Goal: Navigation & Orientation: Find specific page/section

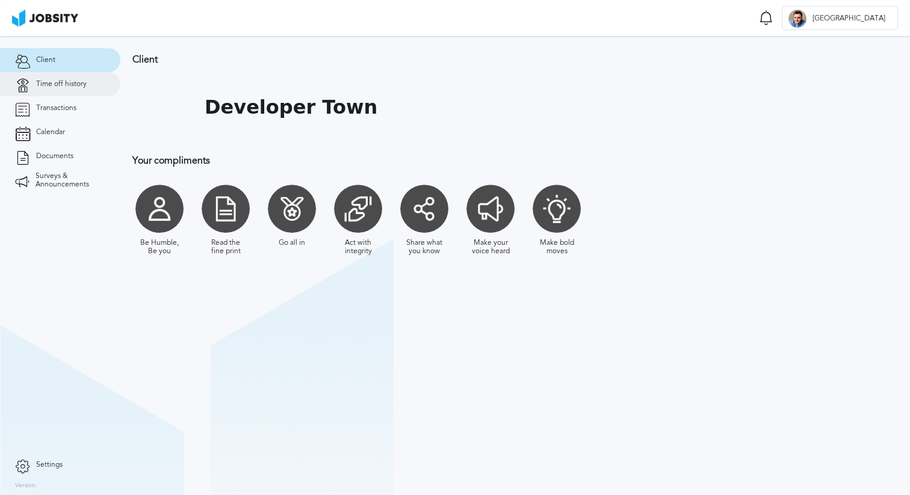
click at [77, 76] on link "Time off history" at bounding box center [60, 84] width 120 height 24
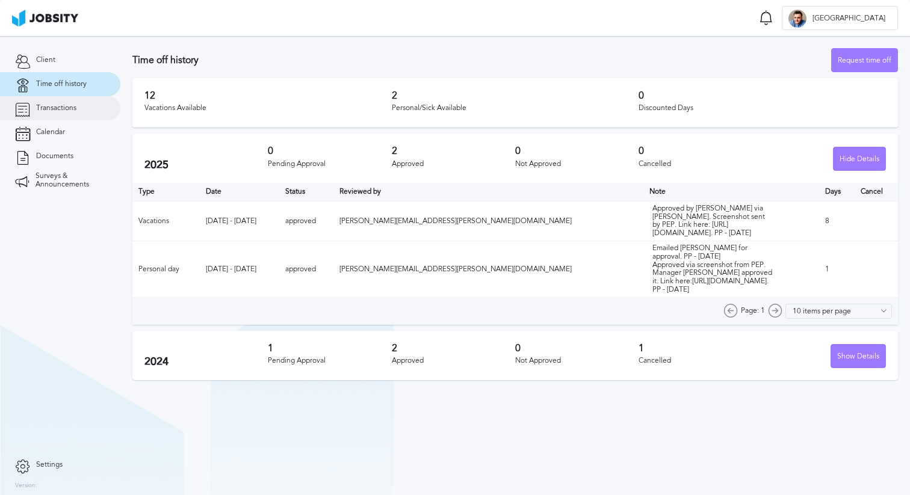
click at [75, 107] on span "Transactions" at bounding box center [56, 108] width 40 height 8
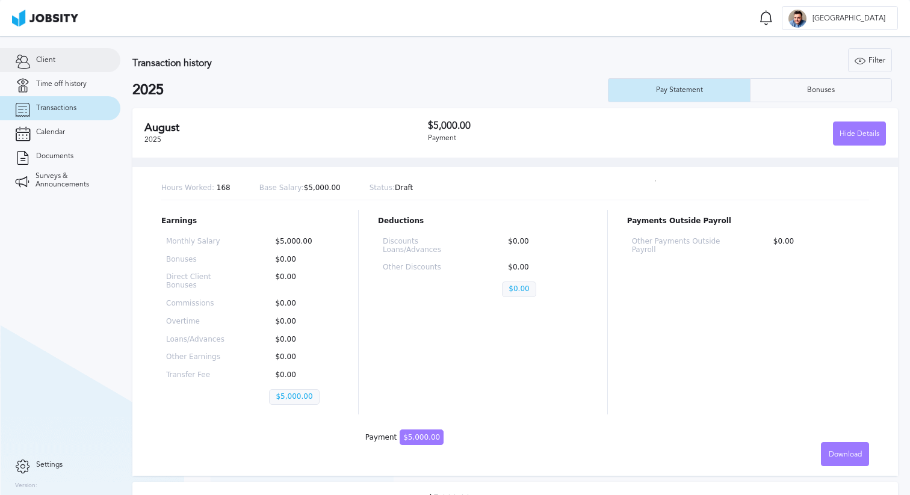
click at [46, 67] on link "Client" at bounding box center [60, 60] width 120 height 24
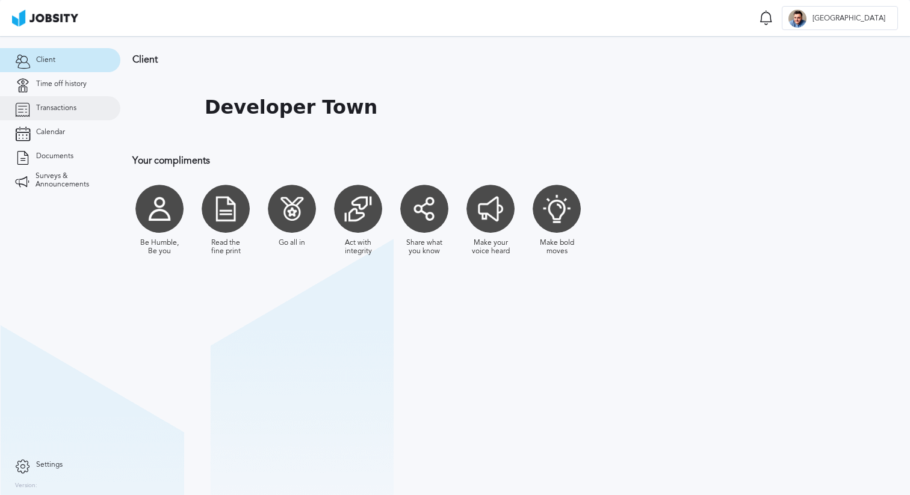
click at [58, 106] on span "Transactions" at bounding box center [56, 108] width 40 height 8
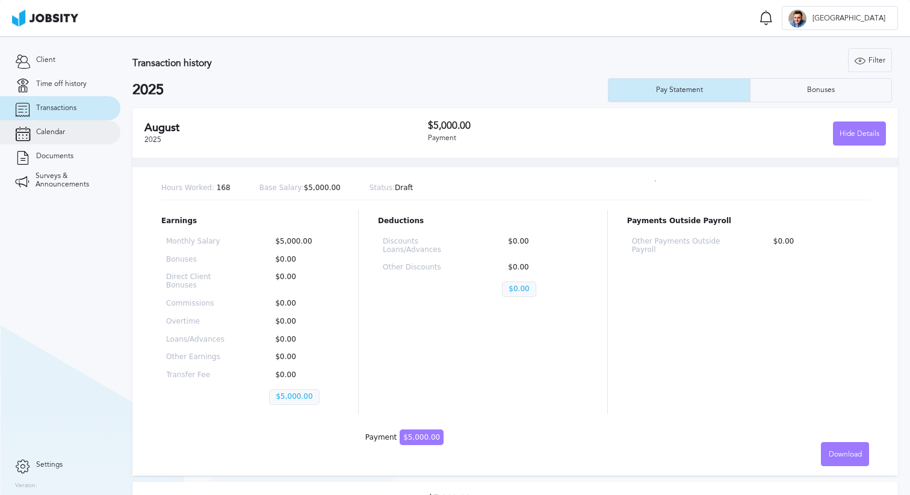
click at [55, 138] on link "Calendar" at bounding box center [60, 132] width 120 height 24
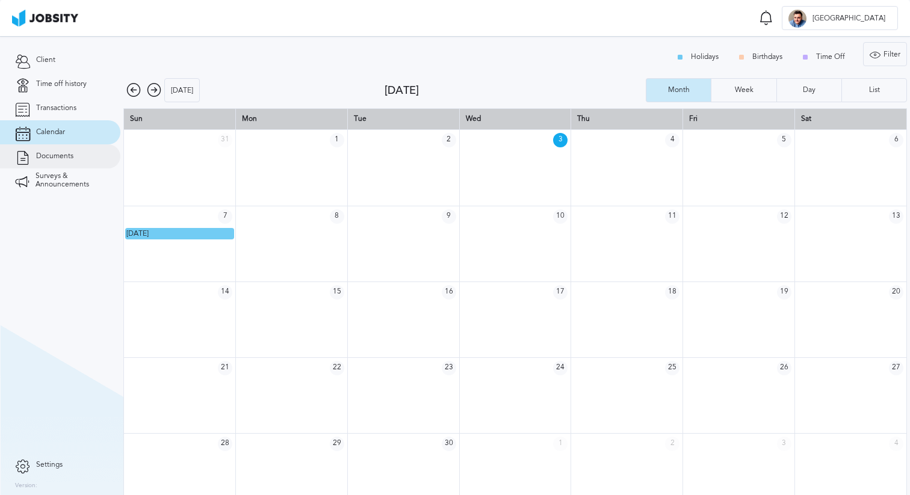
click at [52, 156] on span "Documents" at bounding box center [54, 156] width 37 height 8
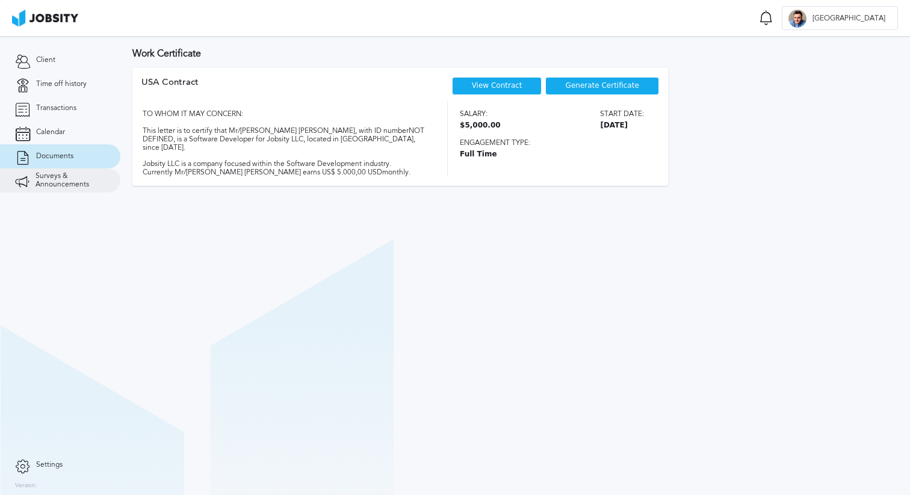
click at [64, 176] on span "Surveys & Announcements" at bounding box center [70, 180] width 70 height 17
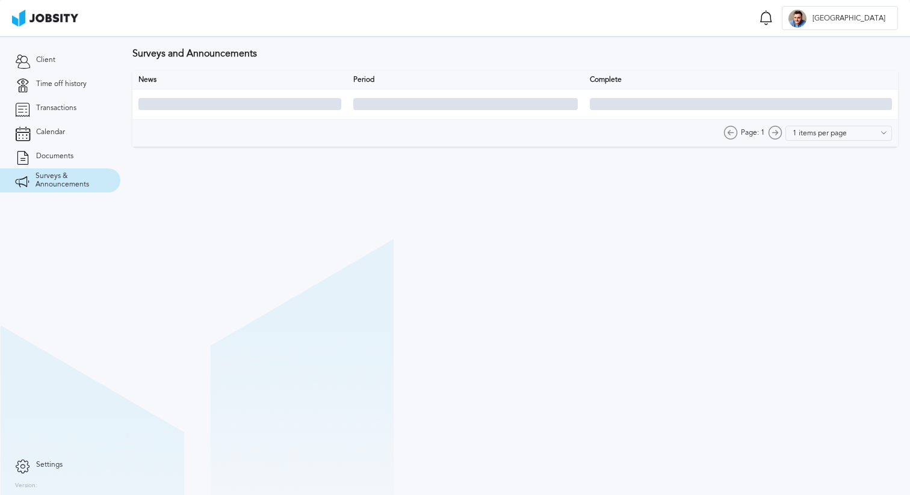
type input "10 items per page"
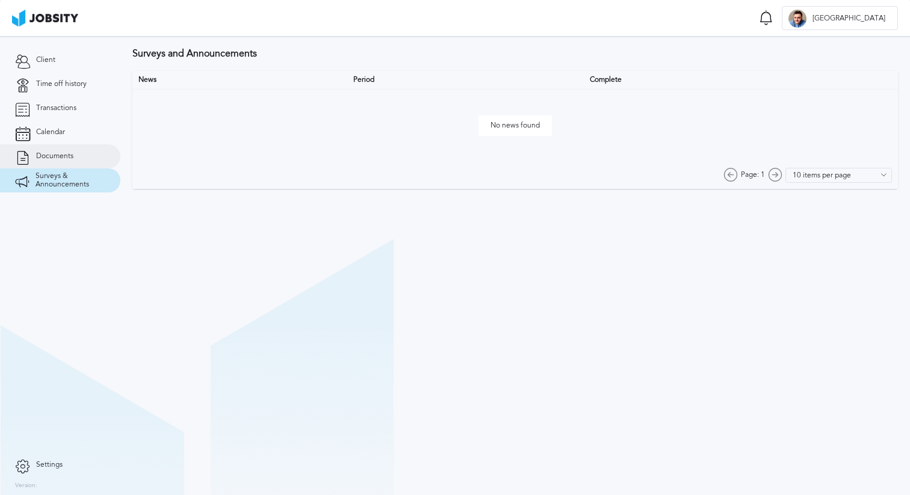
click at [67, 163] on link "Documents" at bounding box center [60, 156] width 120 height 24
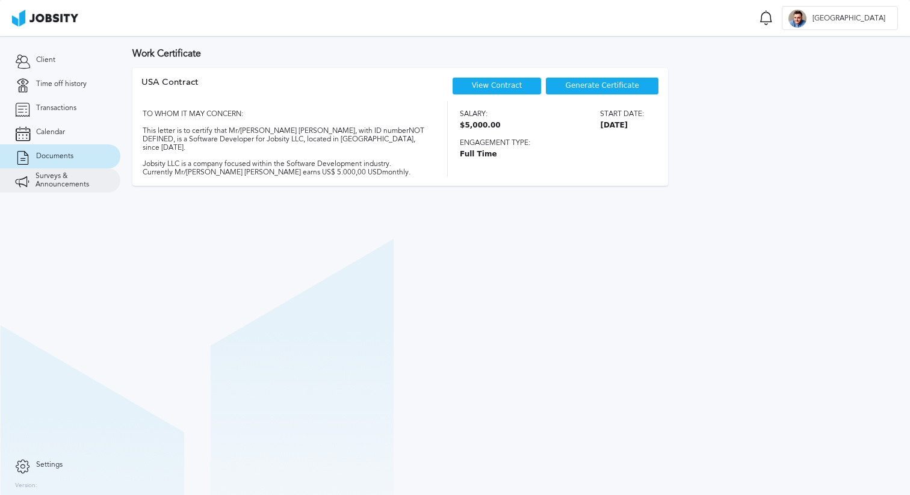
click at [63, 186] on span "Surveys & Announcements" at bounding box center [70, 180] width 70 height 17
